Goal: Task Accomplishment & Management: Use online tool/utility

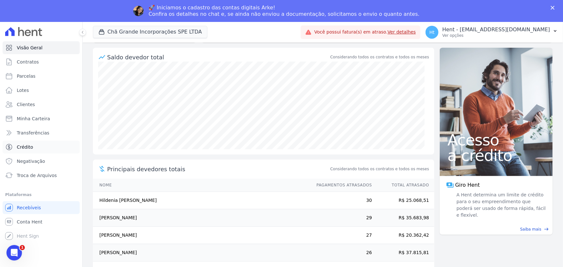
click at [31, 145] on span "Crédito" at bounding box center [25, 147] width 16 height 6
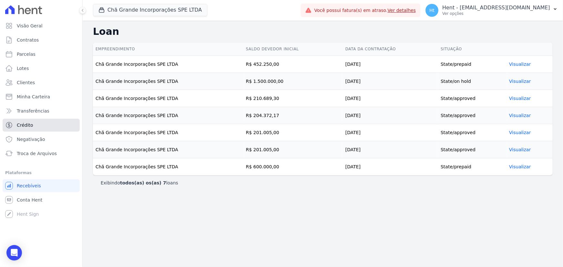
click at [26, 125] on span "Crédito" at bounding box center [25, 125] width 16 height 6
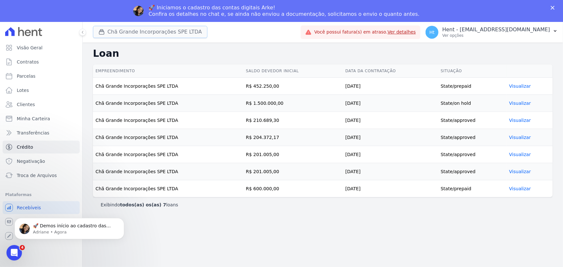
click at [163, 35] on button "Chã Grande Incorporações SPE LTDA" at bounding box center [150, 32] width 115 height 12
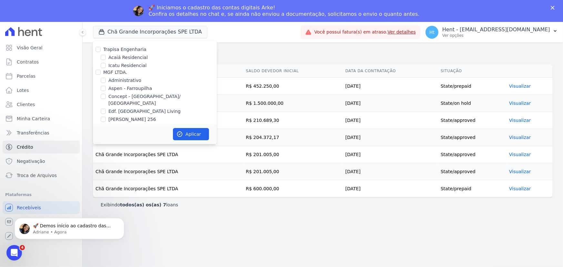
click at [106, 58] on div "Acaiá Residencial" at bounding box center [155, 57] width 124 height 7
click at [105, 57] on input "Acaiá Residencial" at bounding box center [103, 57] width 5 height 5
checkbox input "true"
click at [185, 137] on button "Aplicar" at bounding box center [191, 134] width 36 height 12
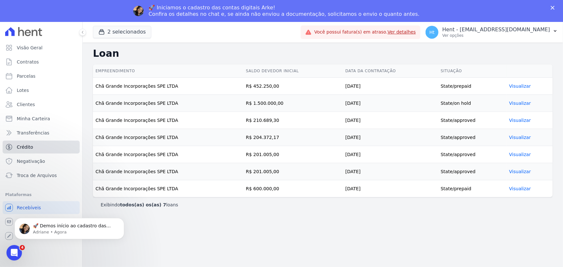
click at [27, 149] on span "Crédito" at bounding box center [25, 147] width 16 height 6
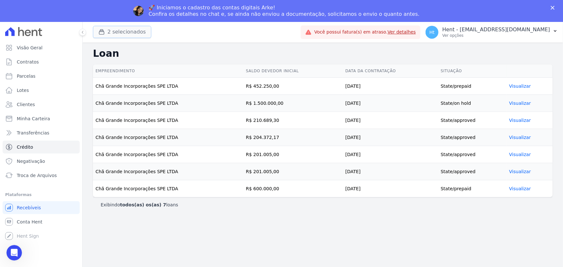
click at [121, 29] on button "2 selecionados" at bounding box center [122, 32] width 58 height 12
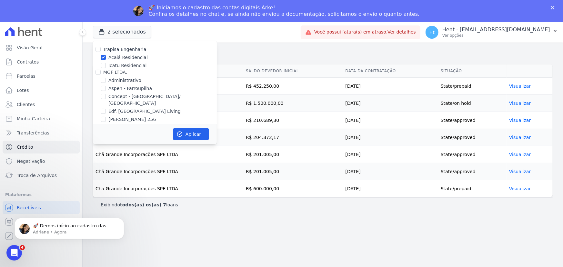
scroll to position [668, 0]
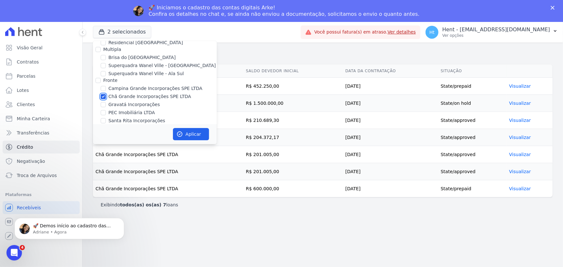
click at [105, 94] on input "Chã Grande Incorporações SPE LTDA" at bounding box center [103, 96] width 5 height 5
checkbox input "false"
click at [187, 136] on button "Aplicar" at bounding box center [191, 134] width 36 height 12
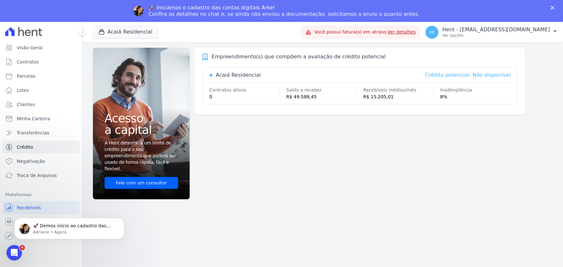
scroll to position [0, 0]
